Goal: Task Accomplishment & Management: Manage account settings

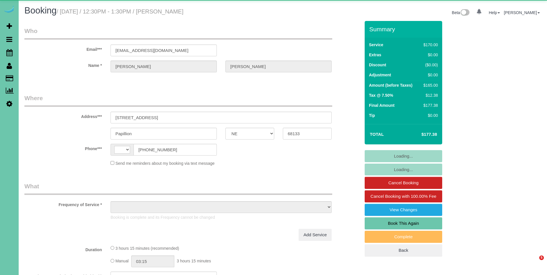
select select "NE"
select select "string:[GEOGRAPHIC_DATA]"
select select "string:fspay-414efc0c-2724-473a-9998-2ada4b50dd12"
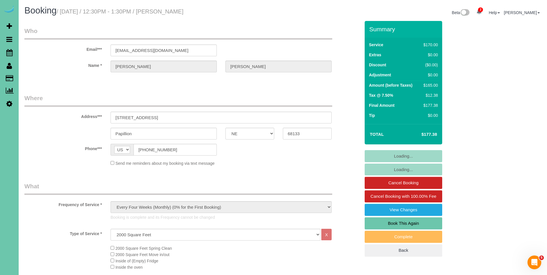
select select "object:1103"
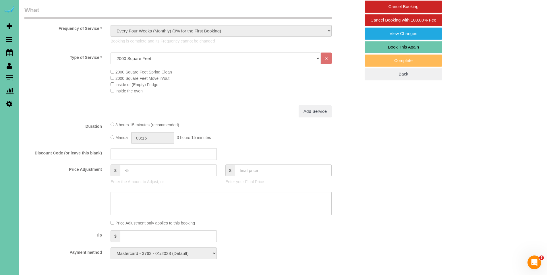
scroll to position [183, 0]
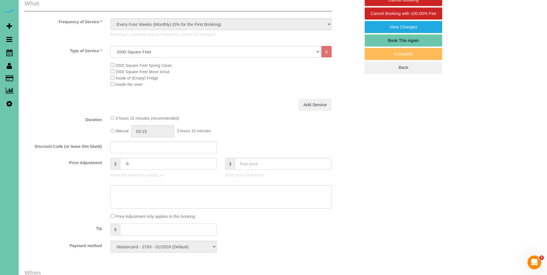
click at [135, 225] on input "text" at bounding box center [168, 229] width 97 height 12
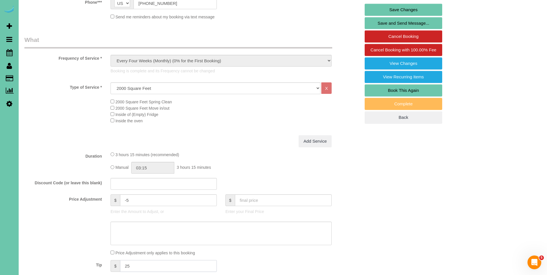
scroll to position [0, 0]
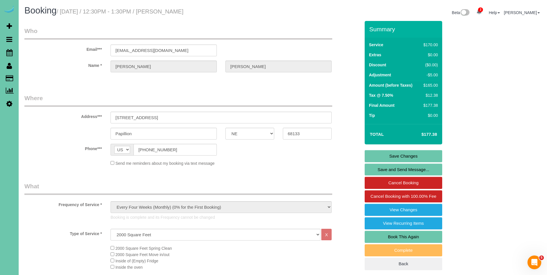
type input "25"
click at [394, 155] on link "Save Changes" at bounding box center [402, 156] width 77 height 12
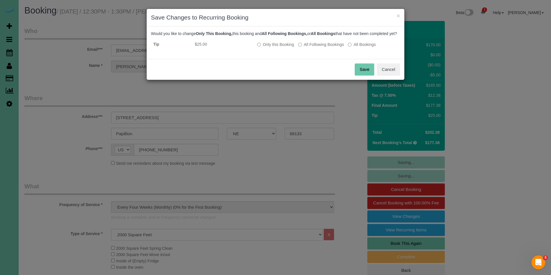
click at [363, 75] on button "Save" at bounding box center [365, 69] width 20 height 12
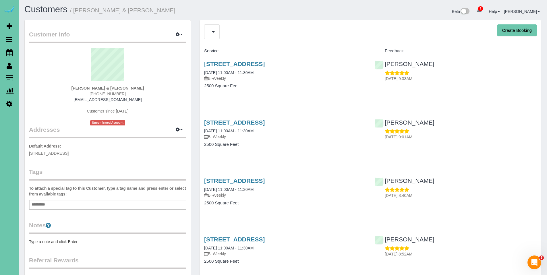
scroll to position [2, 0]
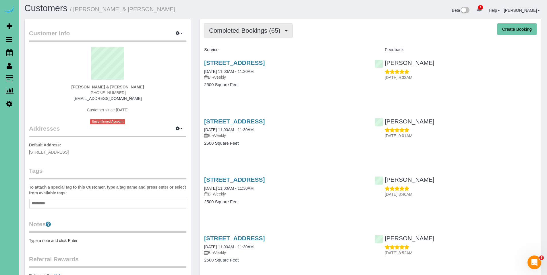
click at [257, 35] on button "Completed Bookings (65)" at bounding box center [248, 30] width 88 height 15
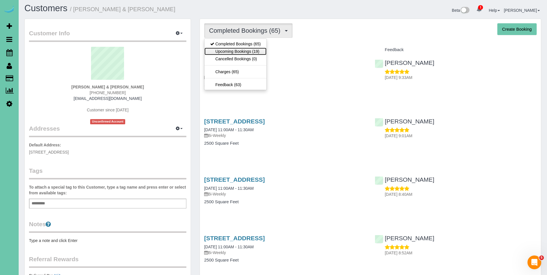
click at [238, 53] on link "Upcoming Bookings (19)" at bounding box center [235, 51] width 62 height 7
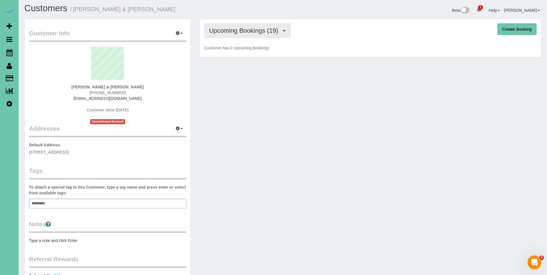
click at [244, 33] on span "Upcoming Bookings (19)" at bounding box center [245, 30] width 72 height 7
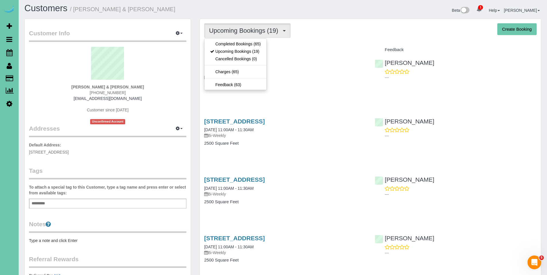
click at [265, 64] on link "7265 N 155th St, Bennington, NE 68007" at bounding box center [234, 62] width 61 height 7
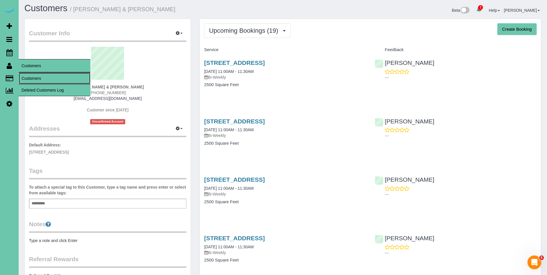
click at [30, 78] on link "Customers" at bounding box center [55, 78] width 72 height 11
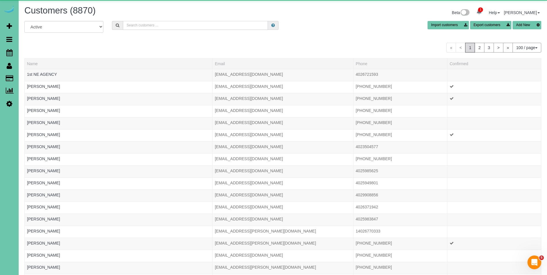
click at [164, 27] on input "text" at bounding box center [195, 25] width 145 height 9
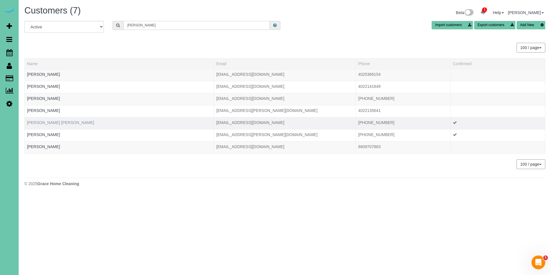
type input "wheeler"
click at [46, 121] on link "Mary Lu Wheeler" at bounding box center [60, 122] width 67 height 5
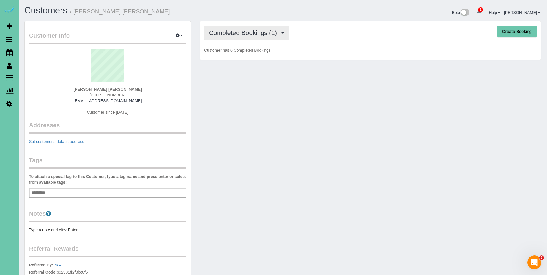
click at [248, 32] on span "Completed Bookings (1)" at bounding box center [244, 32] width 71 height 7
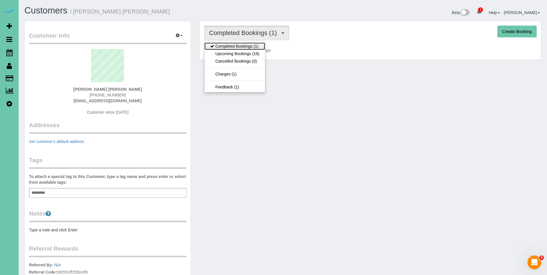
click at [240, 47] on link "Completed Bookings (1)" at bounding box center [234, 45] width 61 height 7
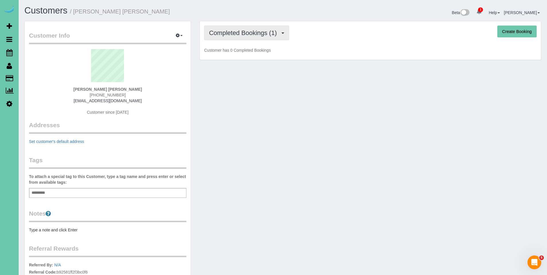
click at [237, 29] on span "Completed Bookings (1)" at bounding box center [244, 32] width 71 height 7
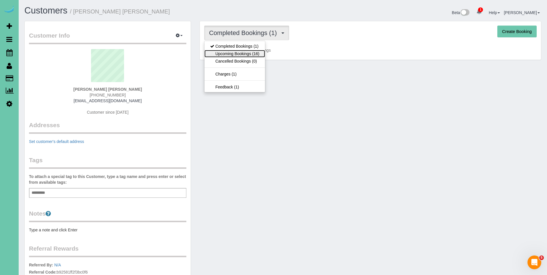
click at [235, 52] on link "Upcoming Bookings (16)" at bounding box center [234, 53] width 61 height 7
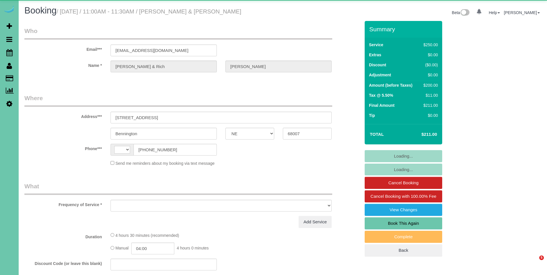
select select "NE"
select select "object:374"
select select "string:fspay-b481ecc6-a9f0-4391-9e29-e4d74d665ae2"
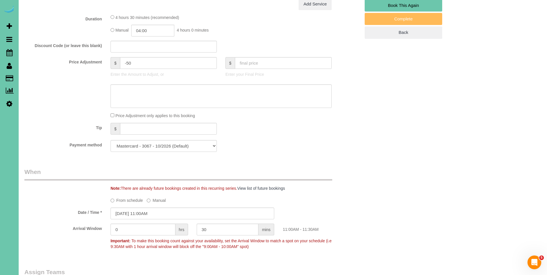
select select "string:[GEOGRAPHIC_DATA]"
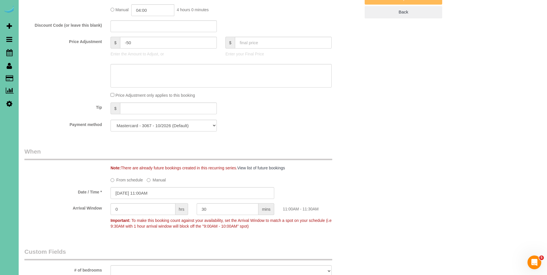
select select "object:1055"
click at [172, 128] on select "Mastercard - 3067 - 10/2026 (Default) Add Credit Card ─────────────── Cash Chec…" at bounding box center [163, 126] width 106 height 12
select select "string:check"
click at [110, 120] on select "Mastercard - 3067 - 10/2026 (Default) Add Credit Card ─────────────── Cash Chec…" at bounding box center [163, 126] width 106 height 12
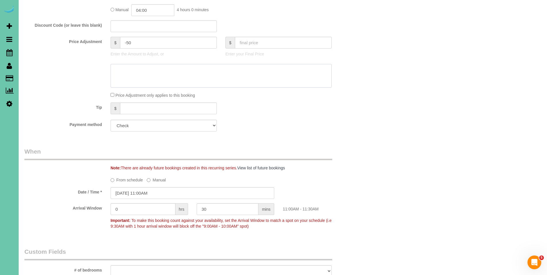
click at [172, 69] on textarea at bounding box center [220, 76] width 221 height 24
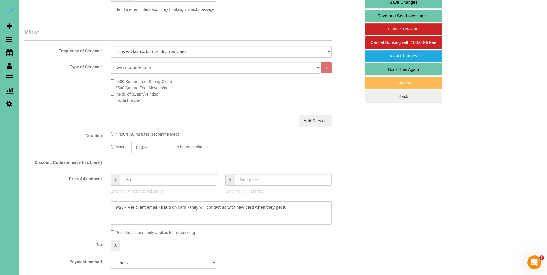
scroll to position [68, 0]
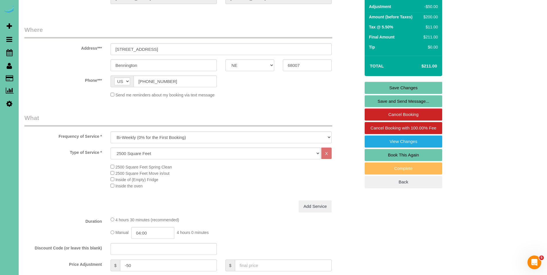
type textarea "9/23 - Per client email - fraud on card - they will contact us with new card wh…"
click at [411, 86] on link "Save Changes" at bounding box center [402, 88] width 77 height 12
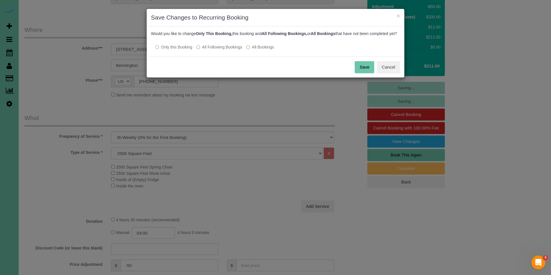
click at [365, 72] on button "Save" at bounding box center [365, 67] width 20 height 12
click at [365, 72] on div "Save Cancel" at bounding box center [276, 67] width 258 height 21
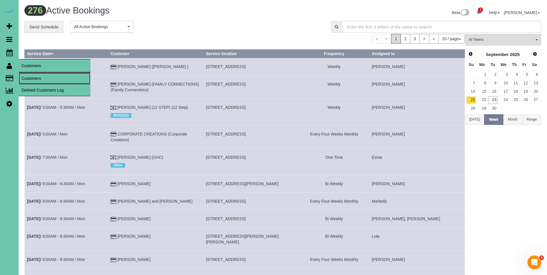
click at [30, 80] on link "Customers" at bounding box center [55, 78] width 72 height 11
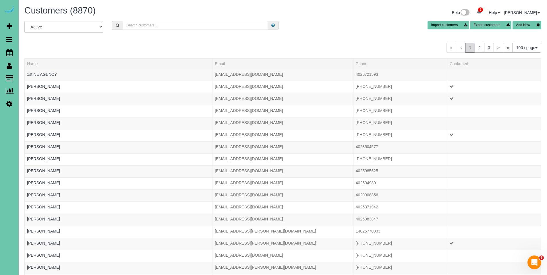
click at [172, 25] on input "text" at bounding box center [195, 25] width 145 height 9
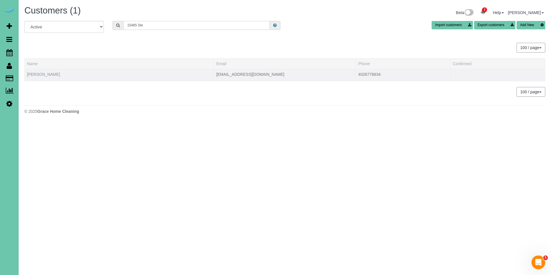
type input "15465 Ste"
click at [38, 73] on link "Tom Samek" at bounding box center [43, 74] width 33 height 5
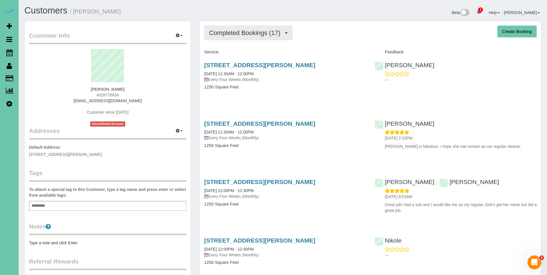
click at [244, 32] on span "Completed Bookings (17)" at bounding box center [246, 32] width 74 height 7
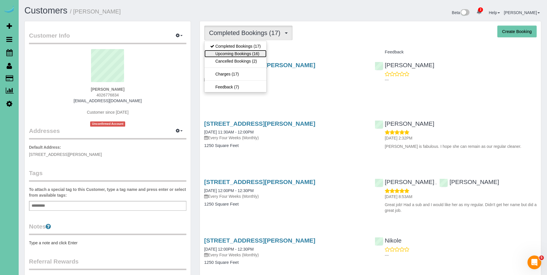
click at [236, 55] on link "Upcoming Bookings (16)" at bounding box center [235, 53] width 62 height 7
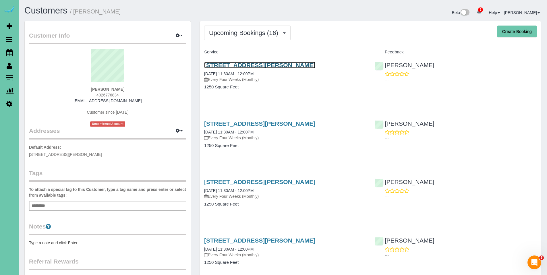
click at [226, 66] on link "15465 Stevens Plaza, Omaha, NE 68137" at bounding box center [259, 65] width 111 height 7
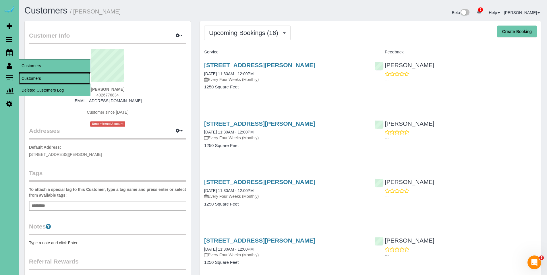
click at [35, 78] on link "Customers" at bounding box center [55, 78] width 72 height 11
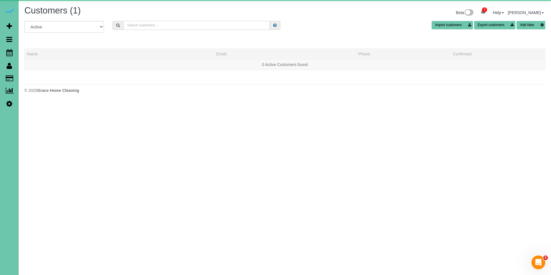
click at [168, 26] on input "text" at bounding box center [196, 25] width 146 height 9
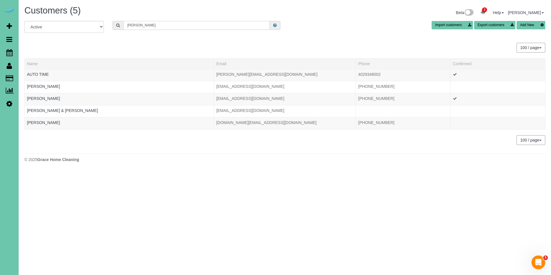
click at [159, 24] on input "marci" at bounding box center [196, 25] width 146 height 9
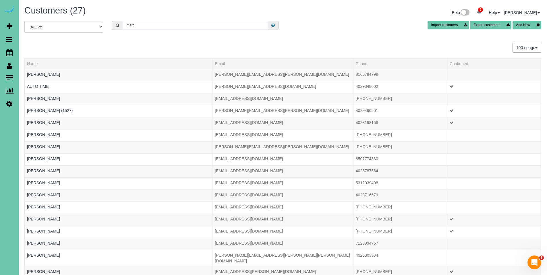
type input "marcy rees"
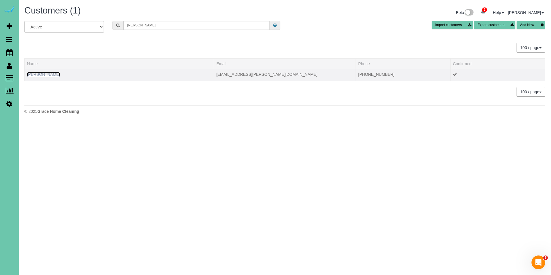
click at [41, 75] on link "Marcy Rees" at bounding box center [43, 74] width 33 height 5
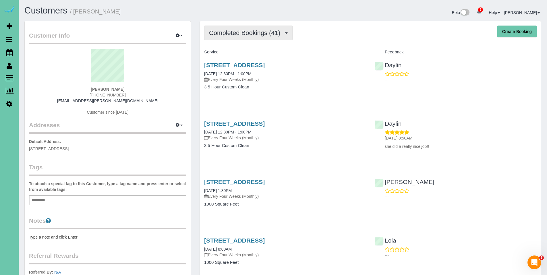
click at [238, 31] on span "Completed Bookings (41)" at bounding box center [246, 32] width 74 height 7
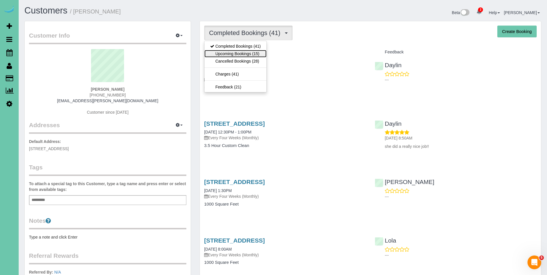
click at [232, 52] on link "Upcoming Bookings (15)" at bounding box center [235, 53] width 62 height 7
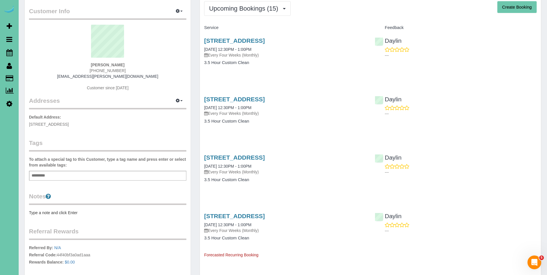
scroll to position [24, 0]
click at [233, 8] on span "Upcoming Bookings (15)" at bounding box center [245, 8] width 72 height 7
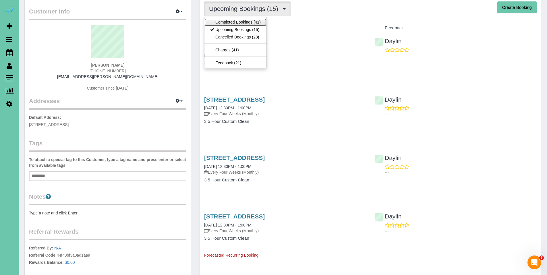
click at [228, 22] on link "Completed Bookings (41)" at bounding box center [235, 21] width 62 height 7
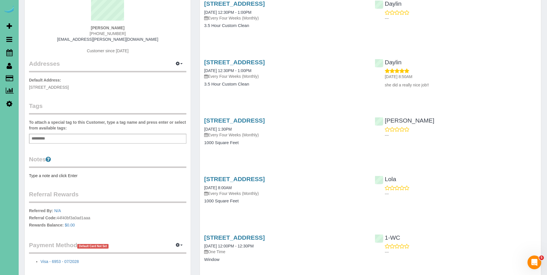
scroll to position [67, 0]
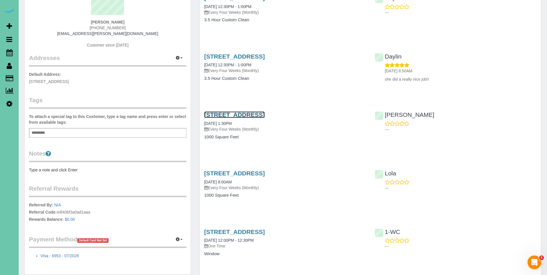
click at [242, 113] on link "1301 W 6th Street; Apt #3102, Papillion, NE 68046" at bounding box center [234, 114] width 61 height 7
click at [250, 115] on link "1301 W 6th Street; Apt #3102, Papillion, NE 68046" at bounding box center [234, 114] width 61 height 7
click at [0, 0] on body "2 Beta Your Notifications You have 0 alerts × You have 4 to charge for 09/22/20…" at bounding box center [273, 70] width 547 height 275
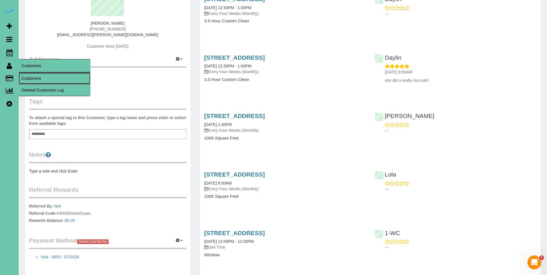
click at [31, 78] on link "Customers" at bounding box center [55, 78] width 72 height 11
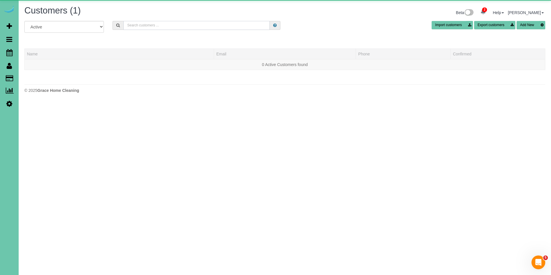
click at [181, 26] on input "text" at bounding box center [196, 25] width 146 height 9
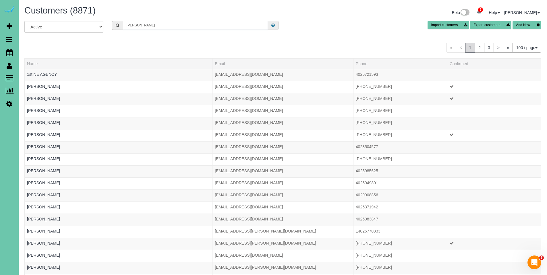
type input "Tammy cooney"
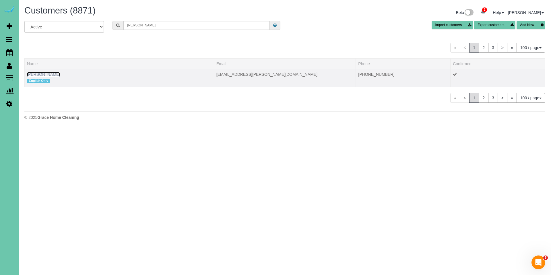
click at [46, 73] on link "Tammy Cooney" at bounding box center [43, 74] width 33 height 5
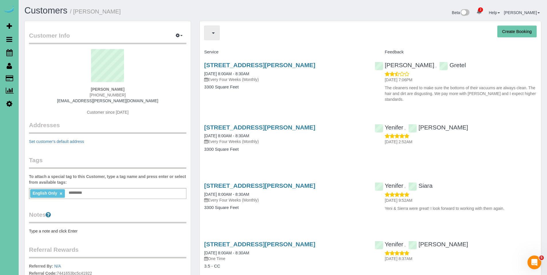
click at [213, 33] on span "button" at bounding box center [213, 32] width 3 height 1
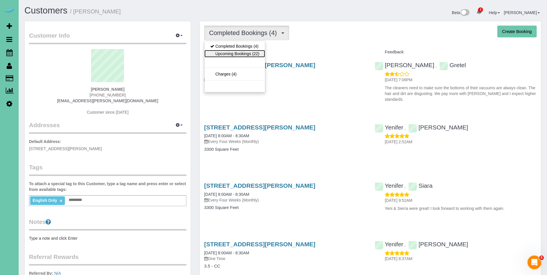
click at [230, 55] on link "Upcoming Bookings (22)" at bounding box center [234, 53] width 61 height 7
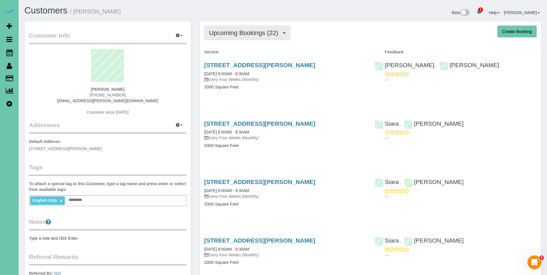
click at [234, 36] on span "Upcoming Bookings (22)" at bounding box center [245, 32] width 72 height 7
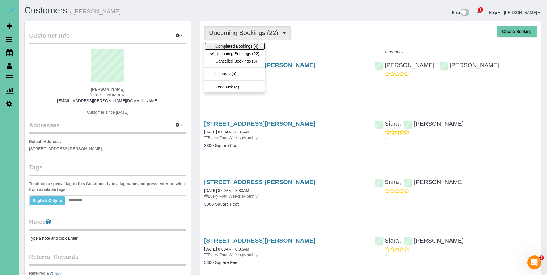
click at [232, 46] on link "Completed Bookings (4)" at bounding box center [234, 45] width 61 height 7
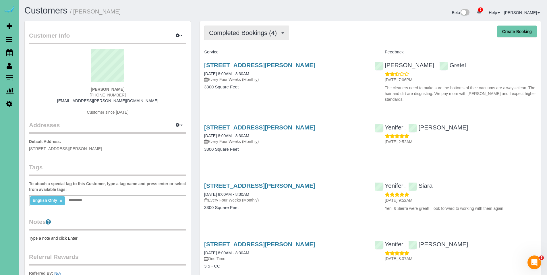
click at [237, 36] on button "Completed Bookings (4)" at bounding box center [246, 33] width 85 height 15
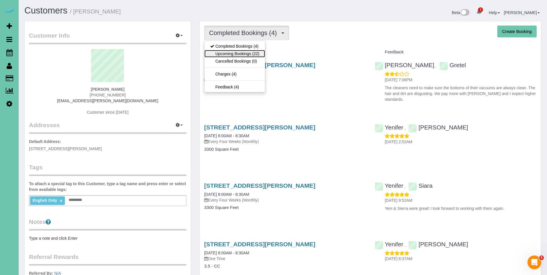
click at [233, 55] on link "Upcoming Bookings (22)" at bounding box center [234, 53] width 61 height 7
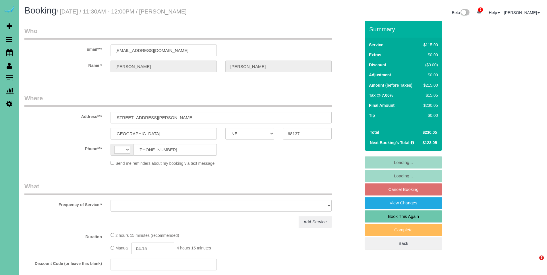
select select "NE"
select select "string:[GEOGRAPHIC_DATA]"
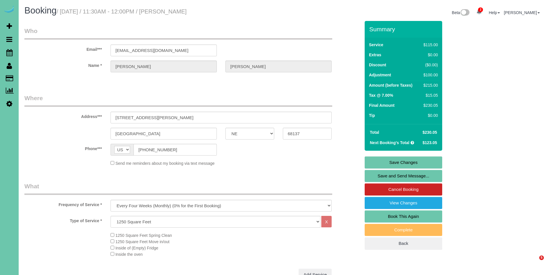
select select "object:1095"
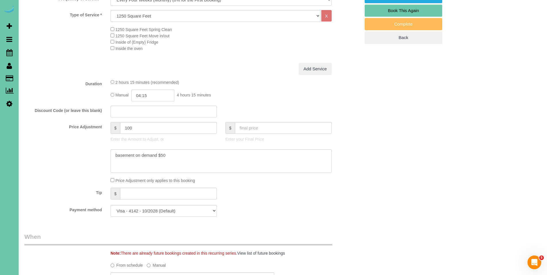
scroll to position [213, 0]
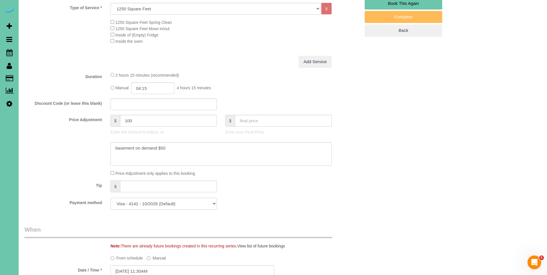
click at [182, 203] on select "Visa - 4142 - 10/2028 (Default) Add Credit Card ─────────────── Cash Check Payp…" at bounding box center [163, 204] width 106 height 12
select select "string:check"
click at [110, 198] on select "Visa - 4142 - 10/2028 (Default) Add Credit Card ─────────────── Cash Check Payp…" at bounding box center [163, 204] width 106 height 12
click at [119, 155] on textarea at bounding box center [220, 154] width 221 height 24
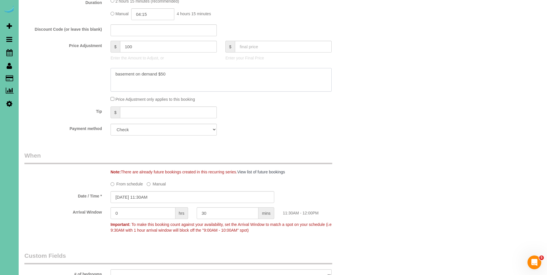
scroll to position [289, 0]
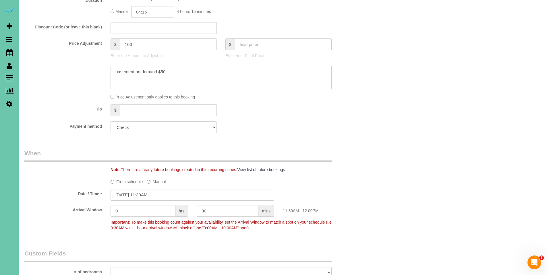
click at [118, 78] on textarea at bounding box center [220, 78] width 221 height 24
click at [115, 81] on textarea at bounding box center [220, 78] width 221 height 24
click at [299, 80] on textarea at bounding box center [220, 78] width 221 height 24
type textarea "basement on demand $50 9/23 - Per VM credit card compromised. Will contact with…"
click at [385, 88] on div "Who Email*** hack1947@aol.com Name * Tom Samek Where Address*** 15465 Stevens P…" at bounding box center [282, 149] width 516 height 834
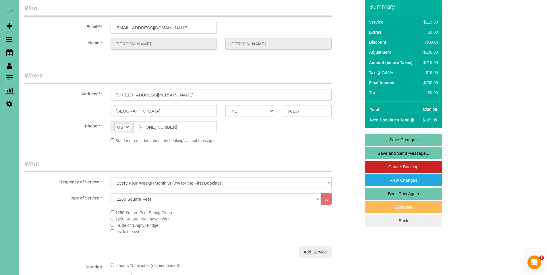
scroll to position [0, 0]
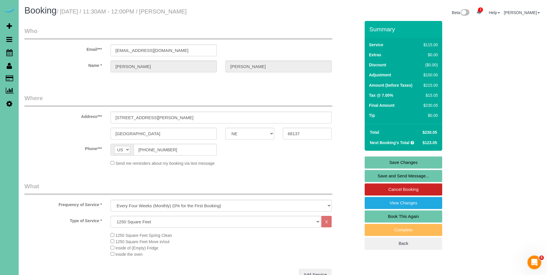
click at [406, 162] on link "Save Changes" at bounding box center [402, 162] width 77 height 12
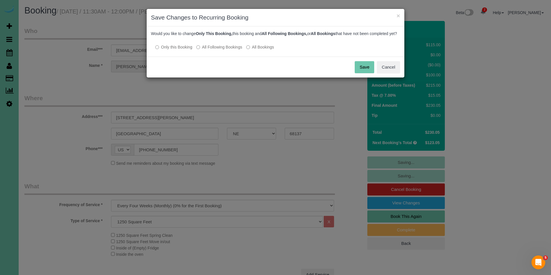
click at [363, 73] on button "Save" at bounding box center [365, 67] width 20 height 12
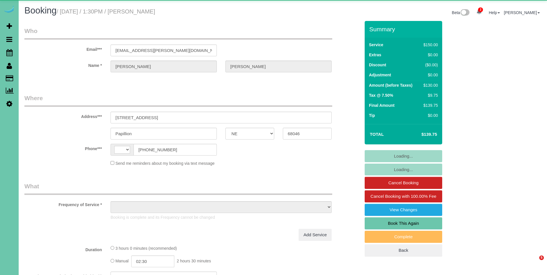
select select "NE"
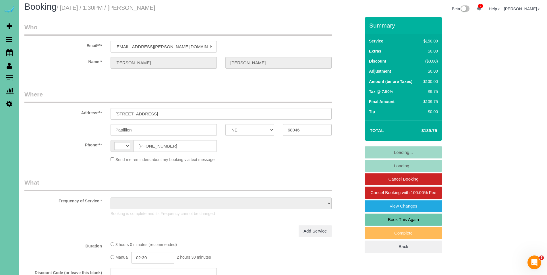
select select "string:[GEOGRAPHIC_DATA]"
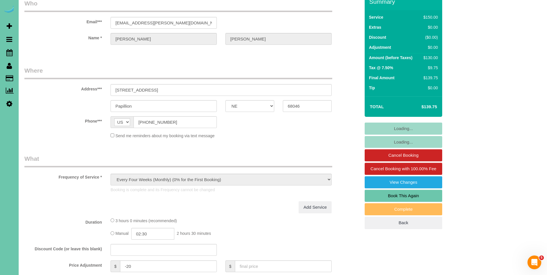
select select "object:713"
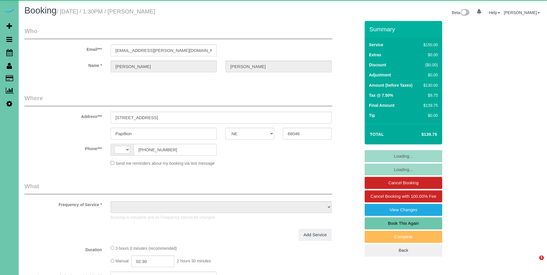
select select "NE"
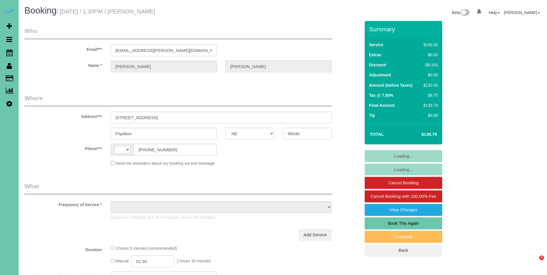
select select "string:[GEOGRAPHIC_DATA]"
select select "object:888"
